Goal: Task Accomplishment & Management: Manage account settings

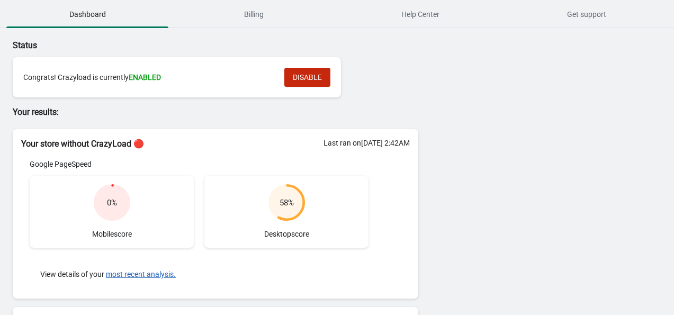
click at [247, 157] on div "Last ran on [DATE] 2:42AM Google PageSpeed 0 % Mobile score 58 % Desktop score …" at bounding box center [216, 224] width 406 height 148
click at [247, 147] on h2 "Your store without CrazyLoad 🔴" at bounding box center [215, 144] width 389 height 13
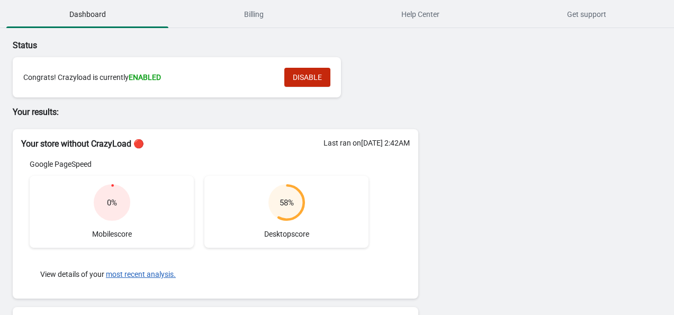
click at [2, 216] on div "Status Congrats! Crazyload is currently ENABLED DISABLE Your results: Your stor…" at bounding box center [210, 291] width 416 height 520
